Goal: Task Accomplishment & Management: Manage account settings

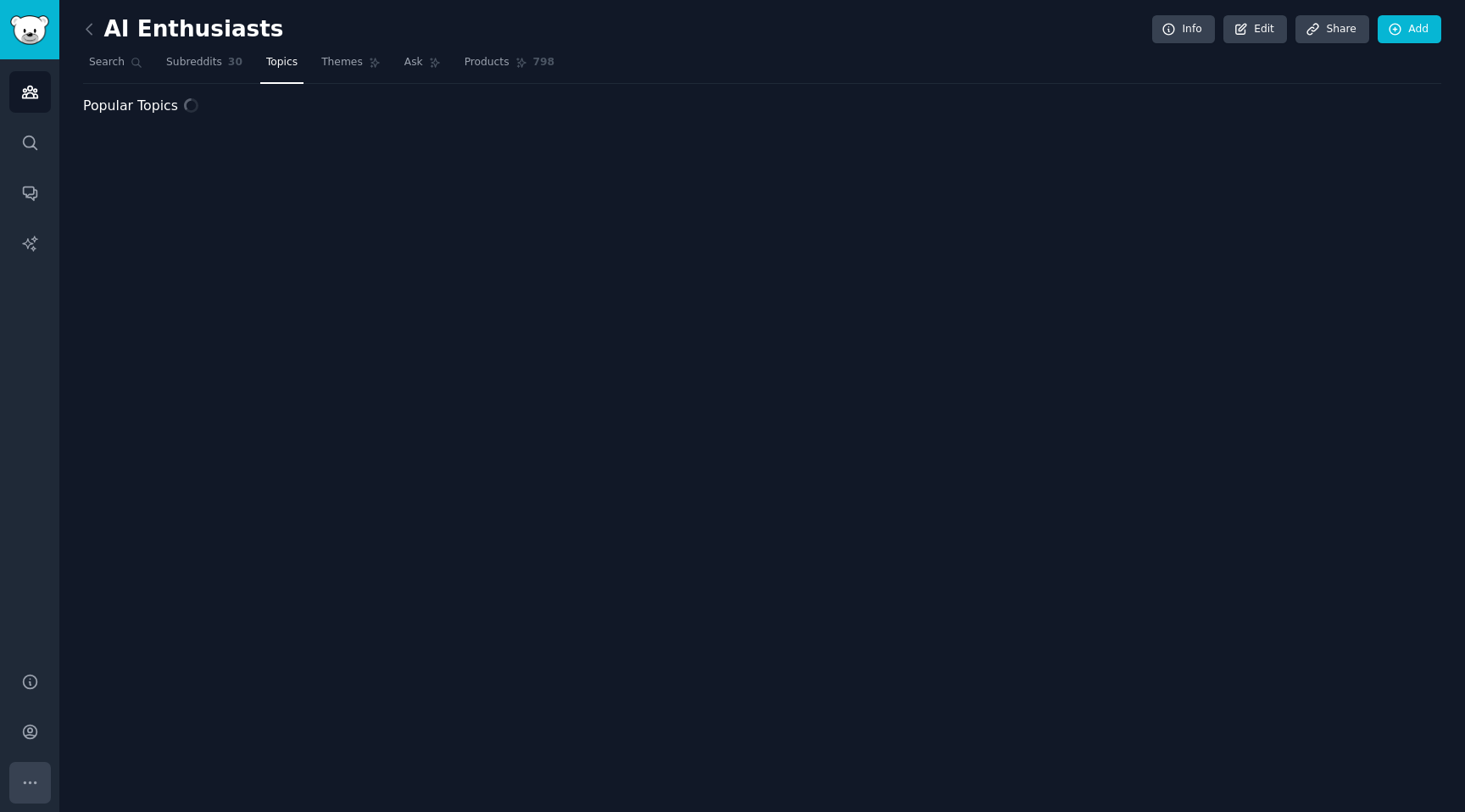
click at [31, 781] on icon "Sidebar" at bounding box center [30, 782] width 12 height 2
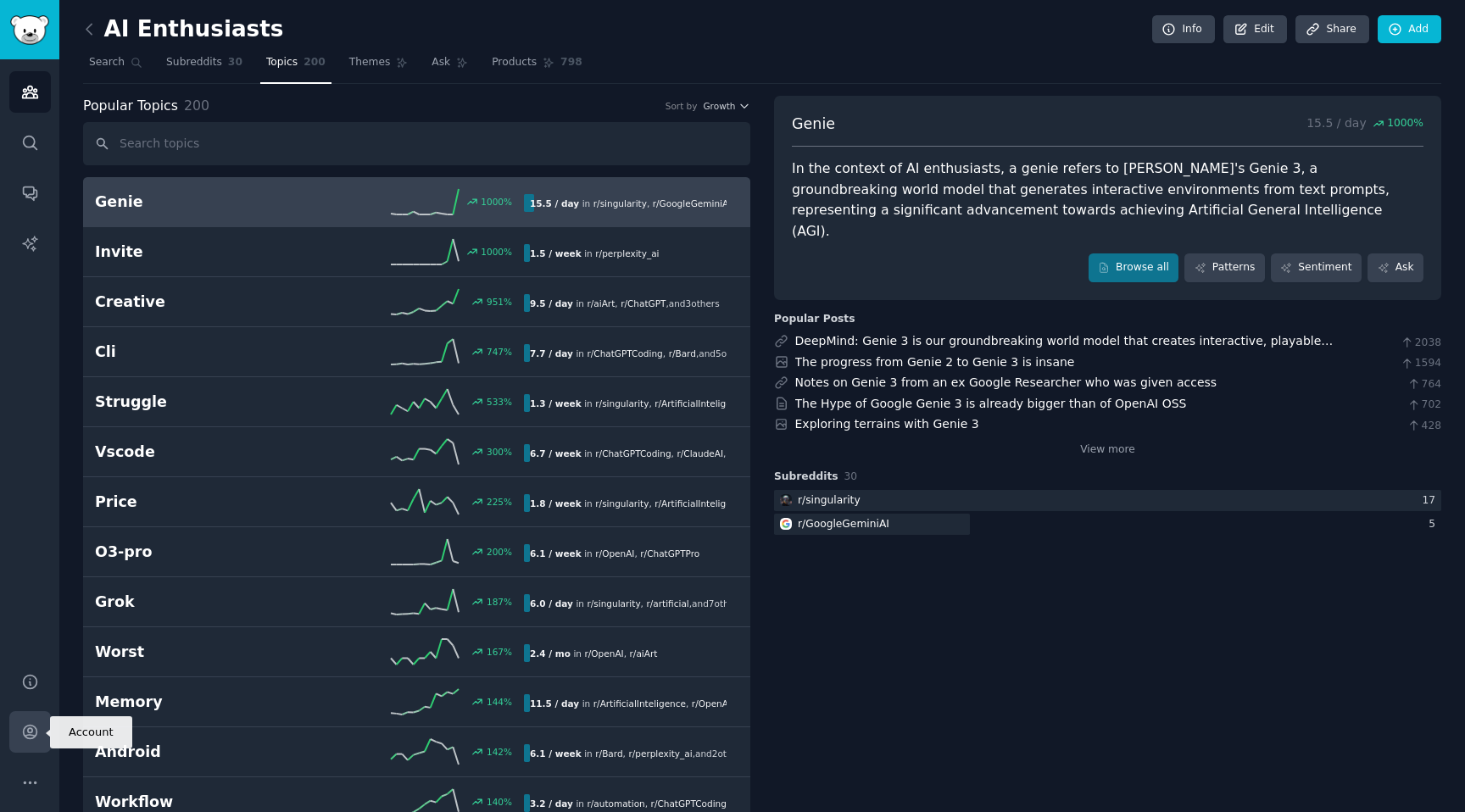
click at [44, 732] on link "Account" at bounding box center [30, 731] width 42 height 42
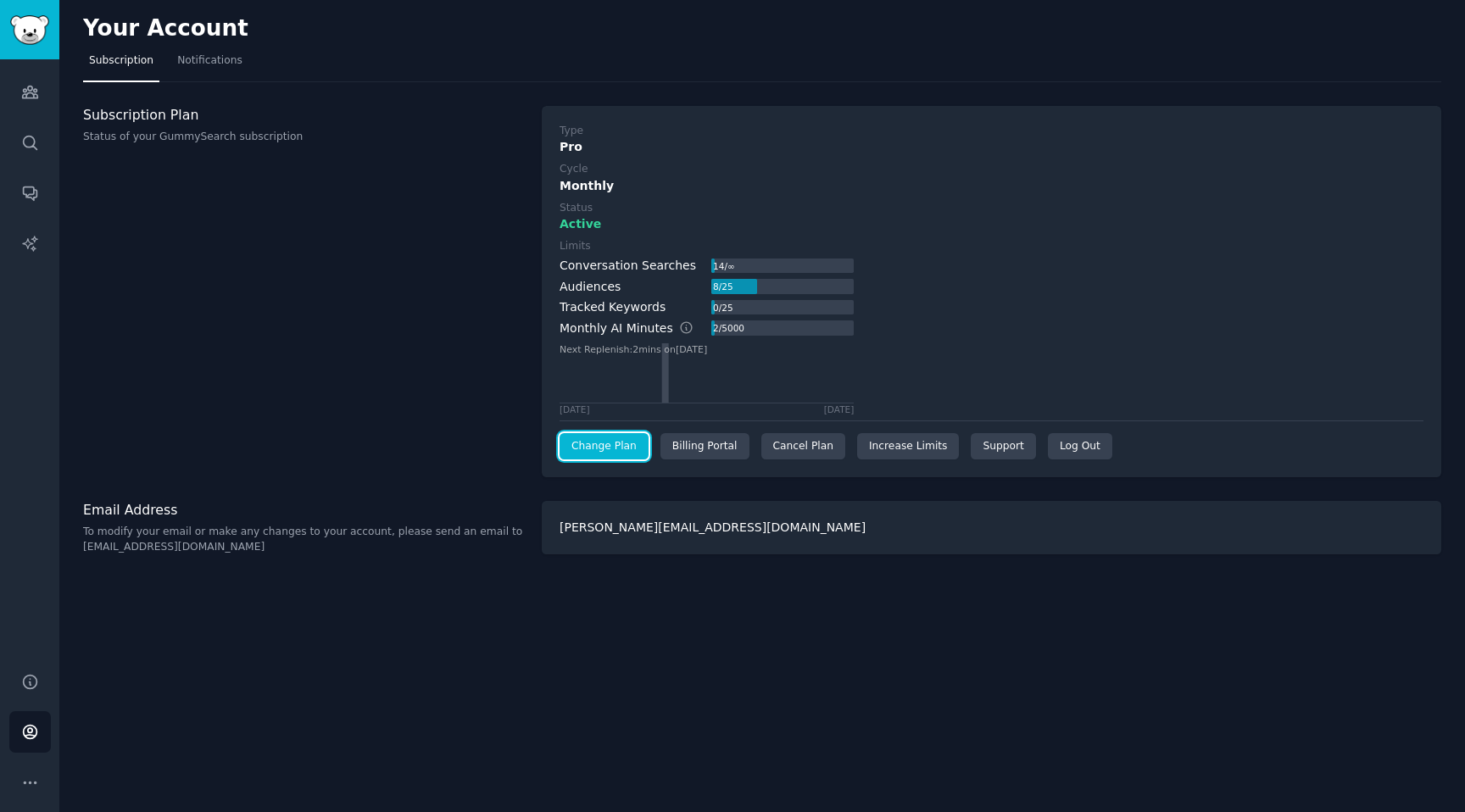
click at [603, 449] on link "Change Plan" at bounding box center [604, 446] width 89 height 27
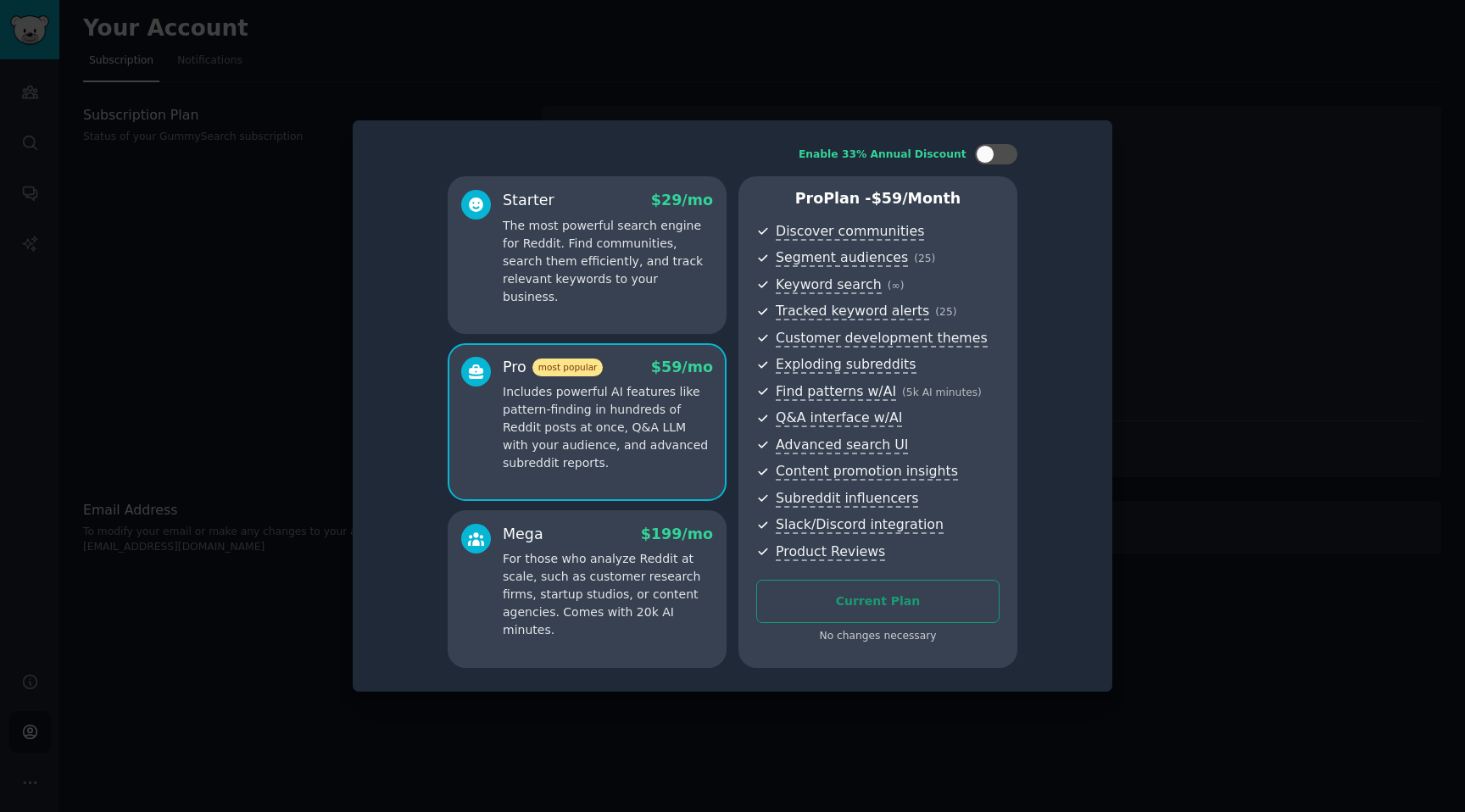
click at [96, 715] on div at bounding box center [732, 406] width 1465 height 812
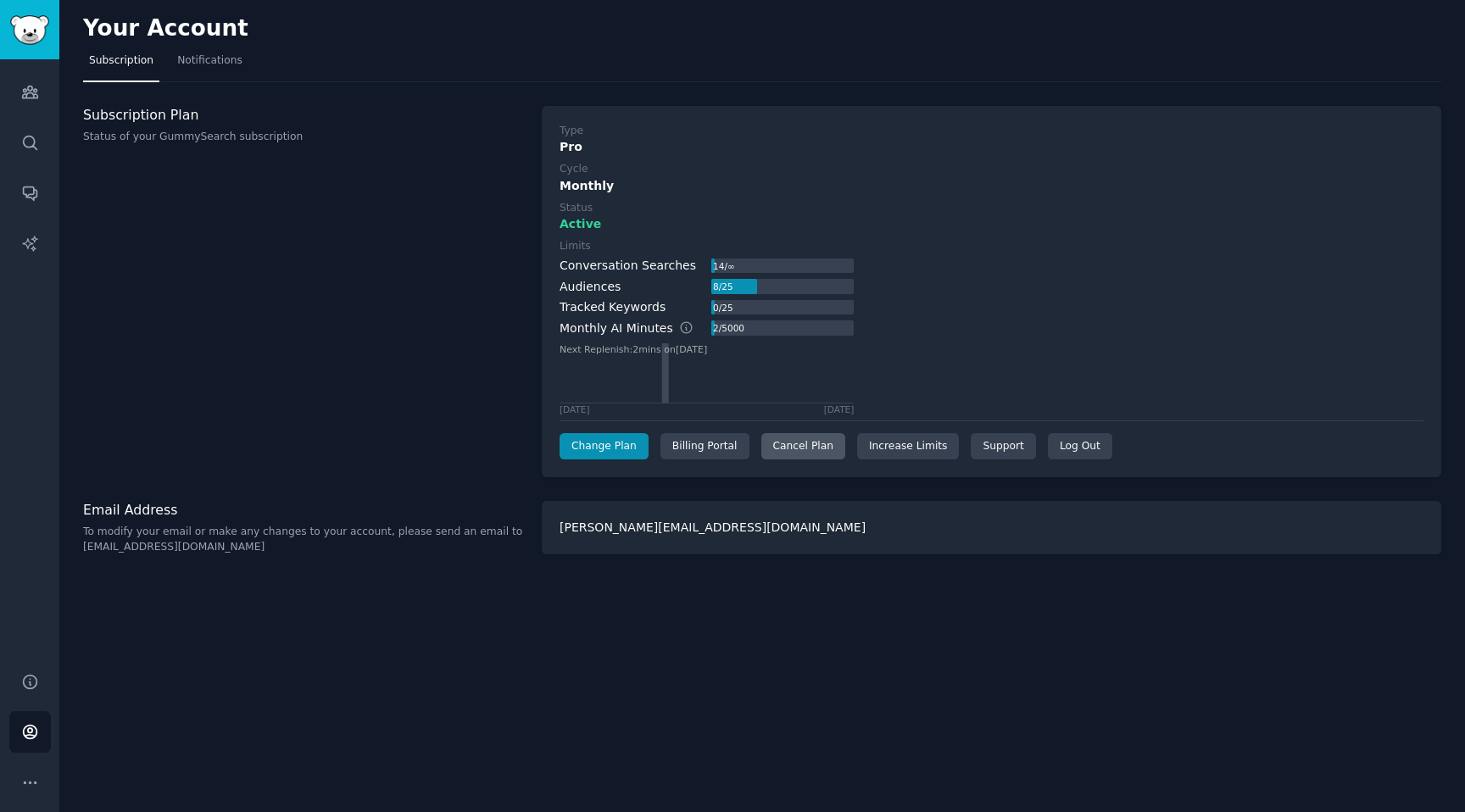
click at [821, 446] on div "Cancel Plan" at bounding box center [803, 446] width 84 height 27
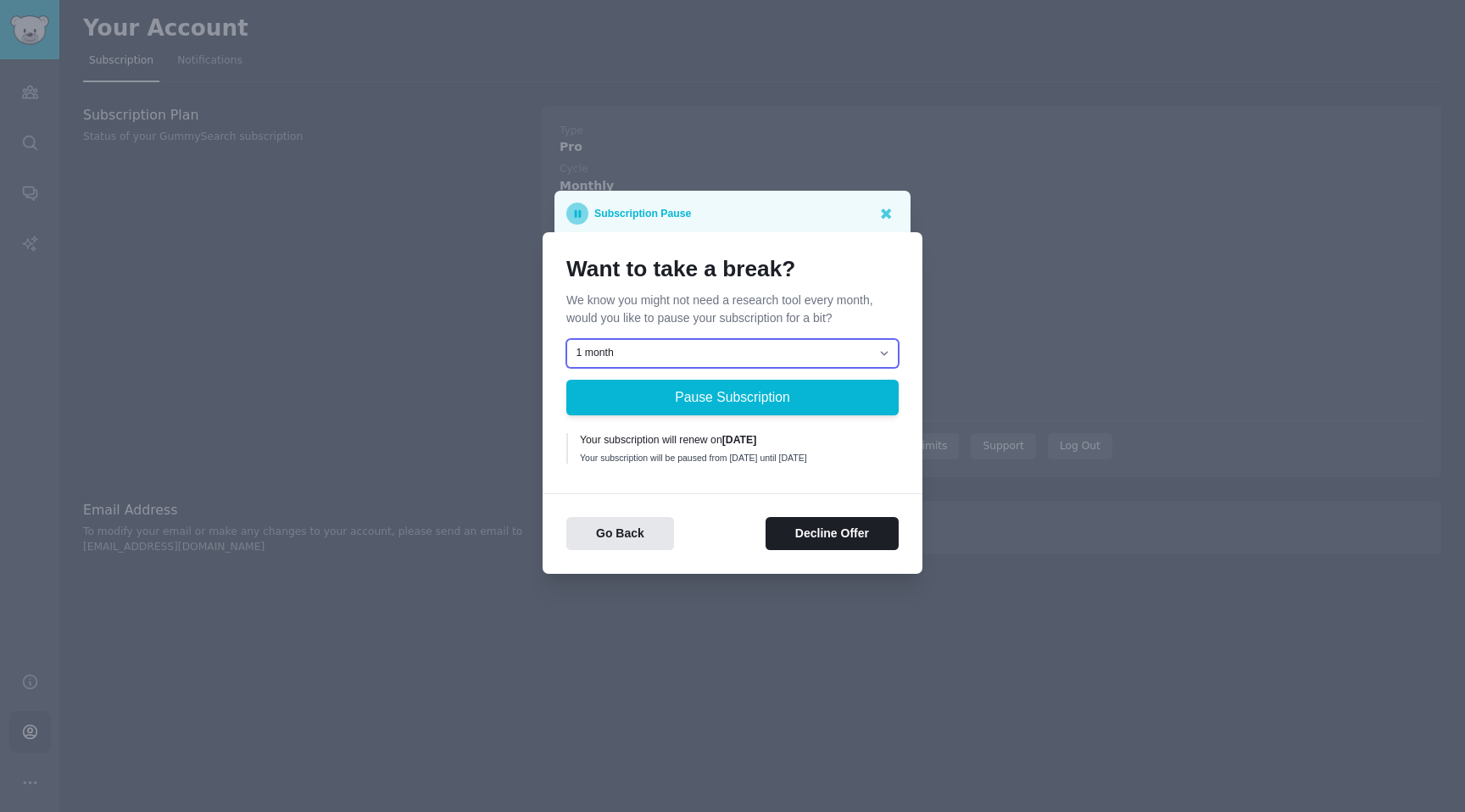
click at [715, 346] on select "1 month 2 months 3 months Choose a custom date to resume" at bounding box center [732, 354] width 333 height 29
click at [700, 345] on select "1 month 2 months 3 months Choose a custom date to resume" at bounding box center [732, 354] width 333 height 29
click at [688, 344] on select "1 month 2 months 3 months Choose a custom date to resume" at bounding box center [732, 354] width 333 height 29
click at [668, 347] on select "1 month 2 months 3 months Choose a custom date to resume" at bounding box center [732, 354] width 333 height 29
select select "[object Object]"
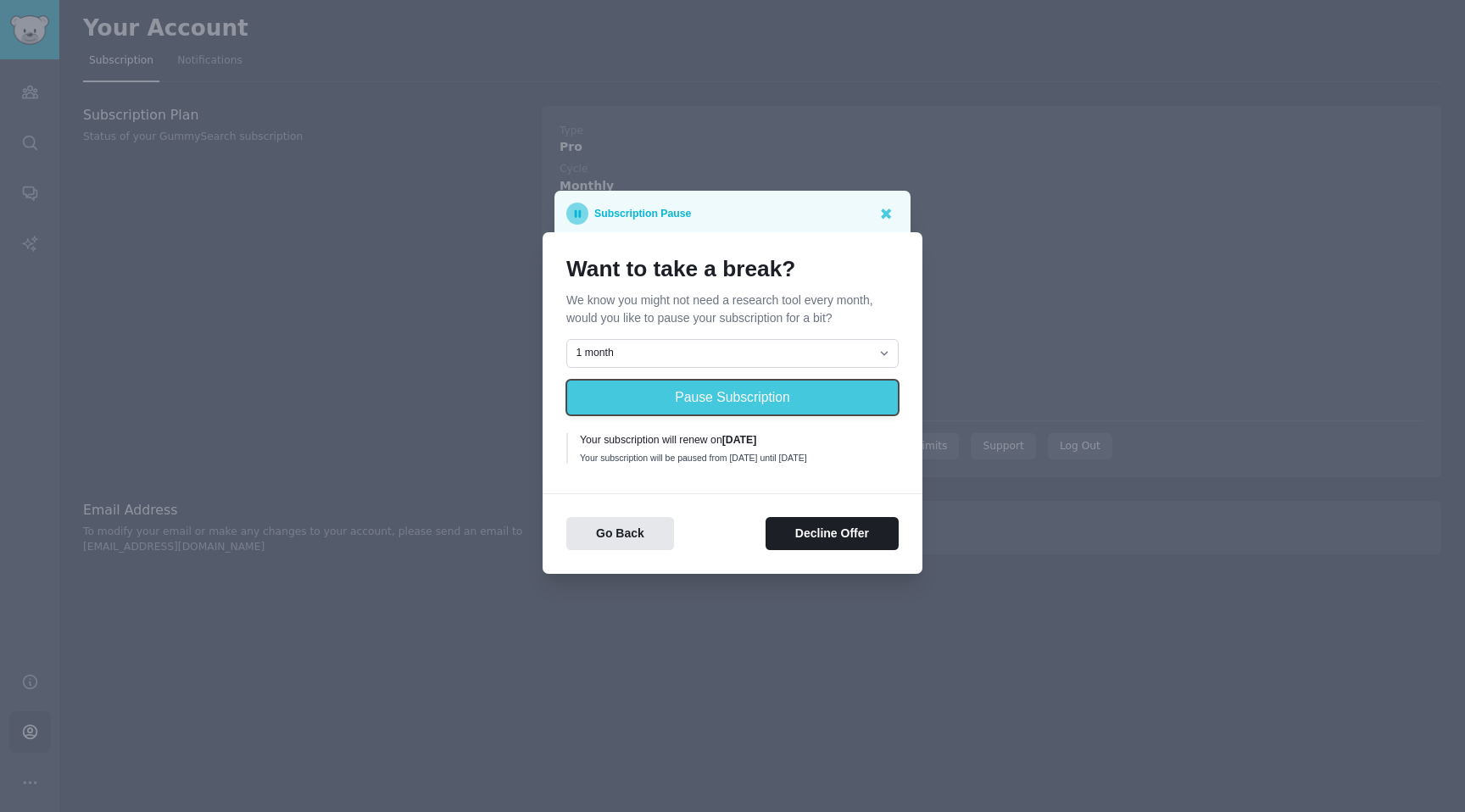
click at [776, 389] on button "Pause Subscription" at bounding box center [732, 397] width 333 height 36
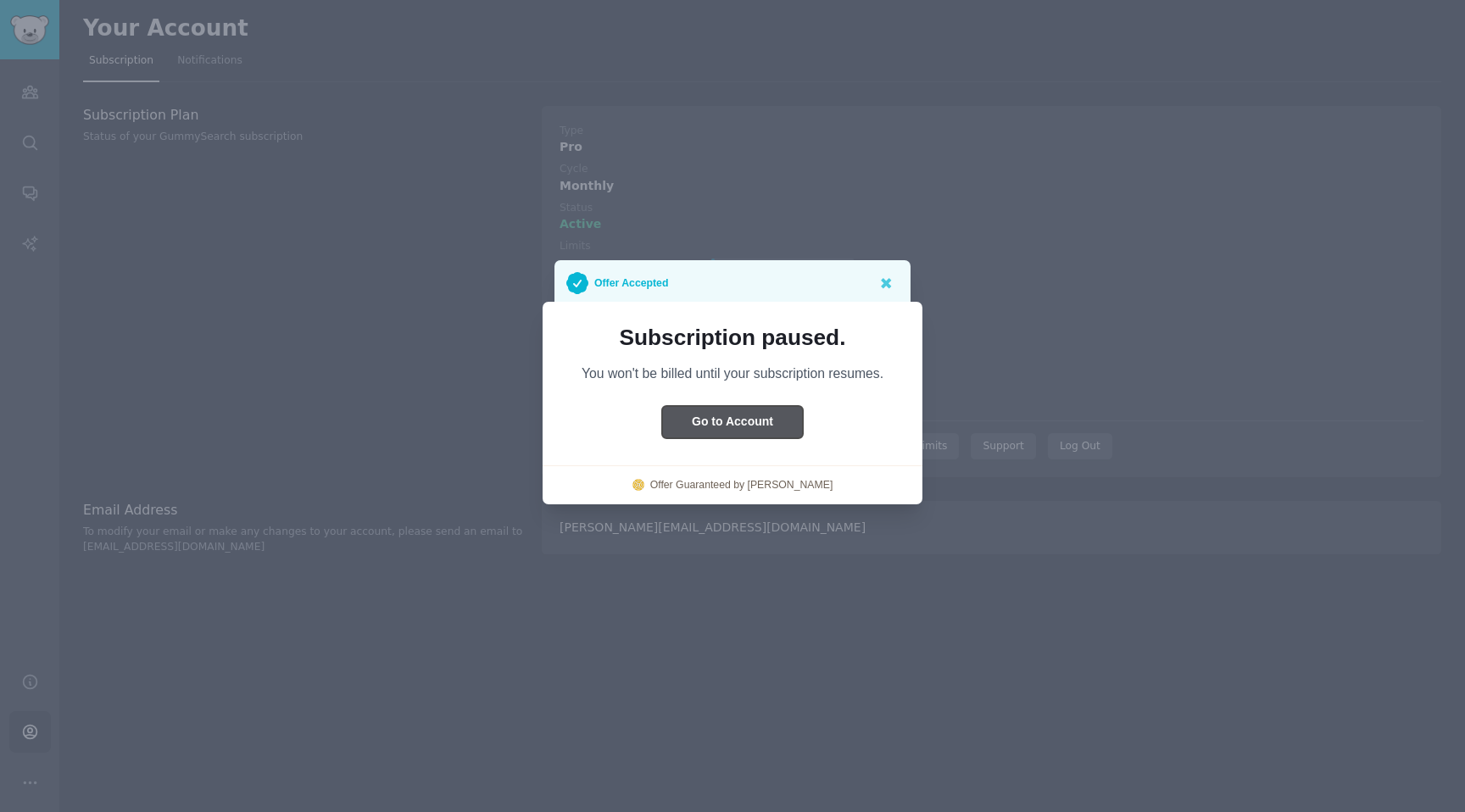
click at [772, 418] on button "Go to Account" at bounding box center [732, 422] width 140 height 33
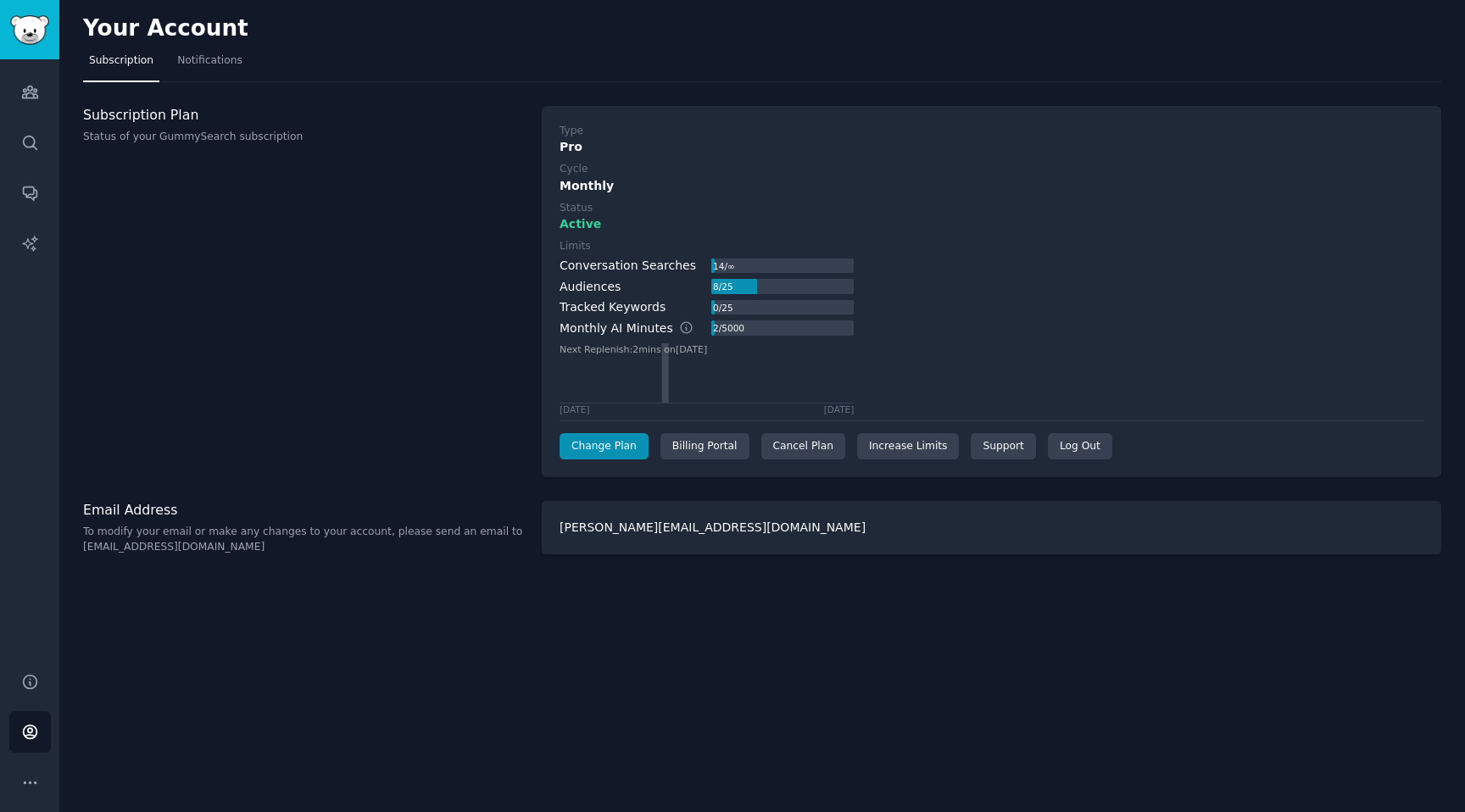
click at [460, 412] on div "Subscription Plan Status of your GummySearch subscription" at bounding box center [304, 292] width 441 height 372
click at [31, 98] on icon "Sidebar" at bounding box center [30, 93] width 15 height 12
